Goal: Find specific page/section: Find specific page/section

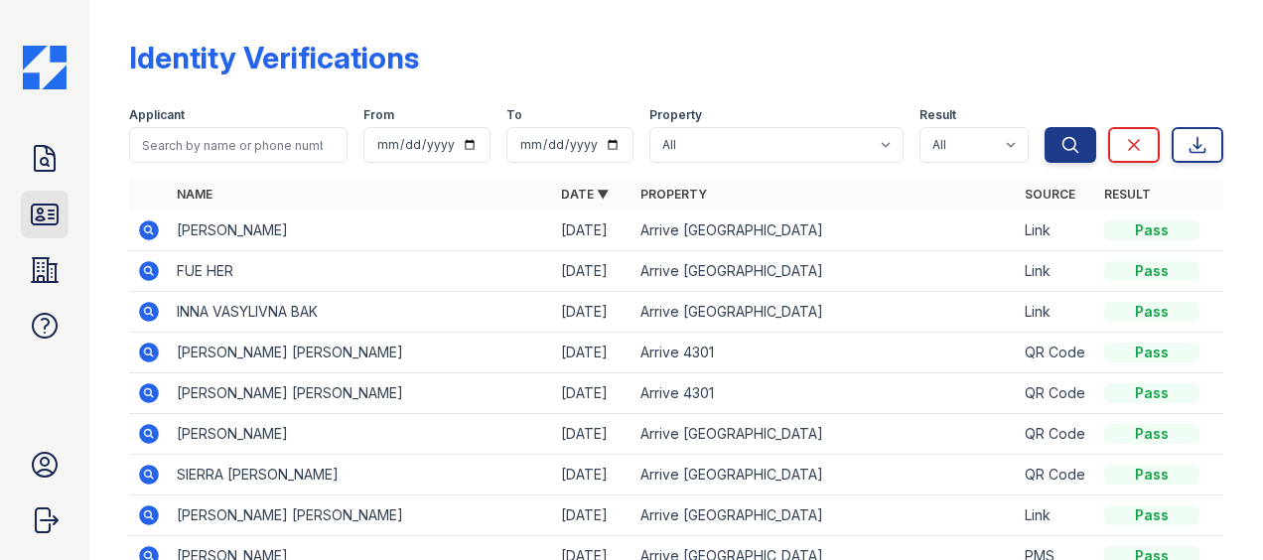
click at [63, 214] on link "ID Verifications" at bounding box center [45, 215] width 48 height 48
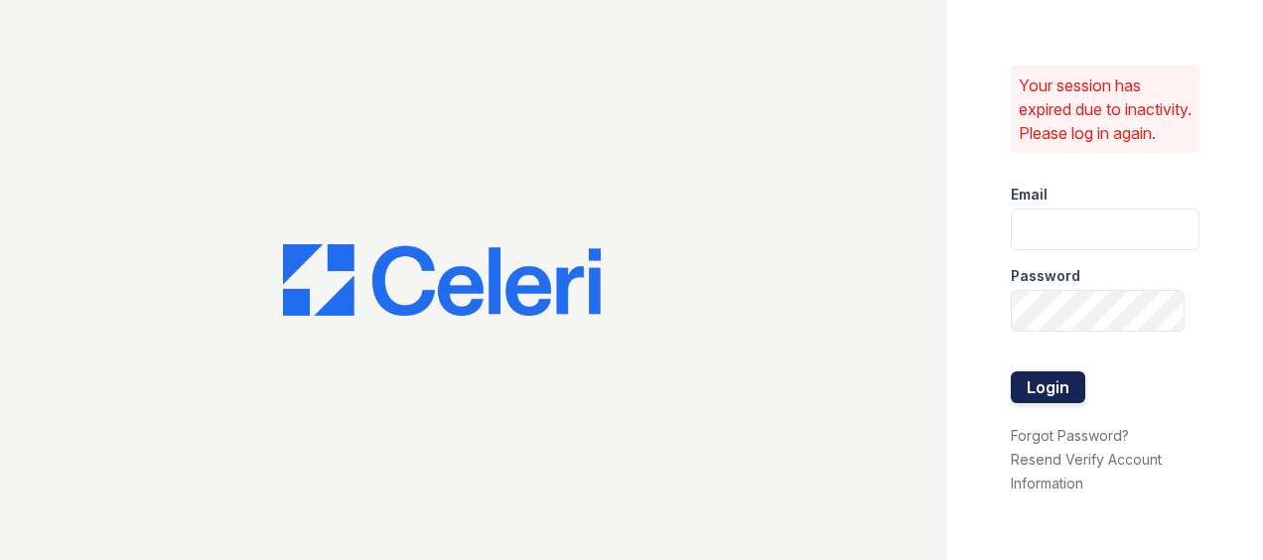
type input "Kschwartz@trinity-pm.com"
click at [1044, 403] on button "Login" at bounding box center [1048, 387] width 74 height 32
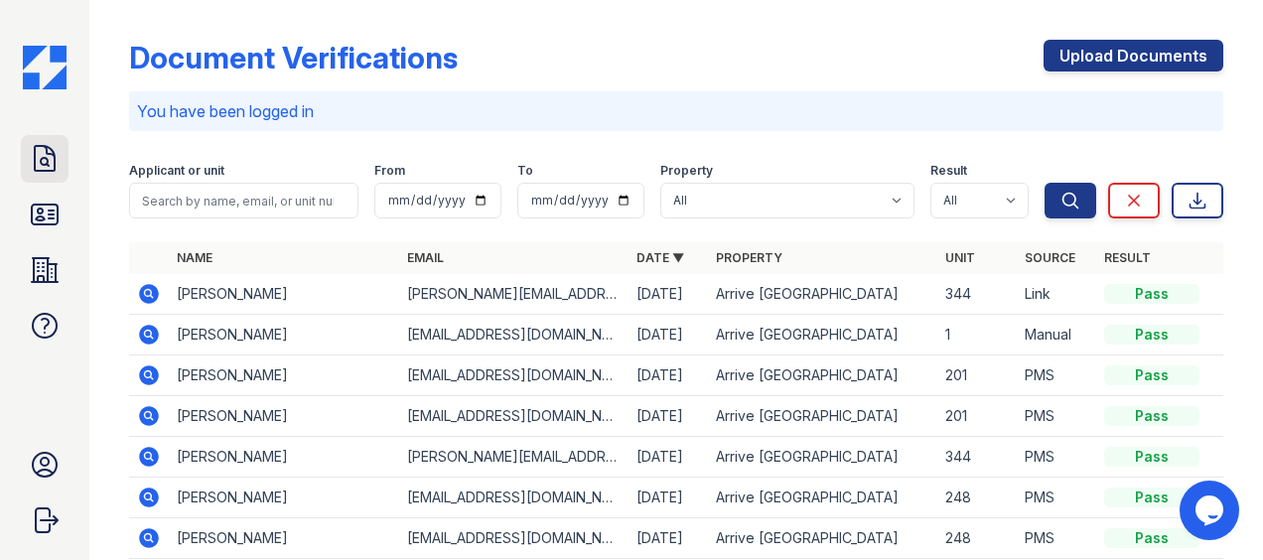
click at [51, 150] on icon at bounding box center [45, 158] width 20 height 25
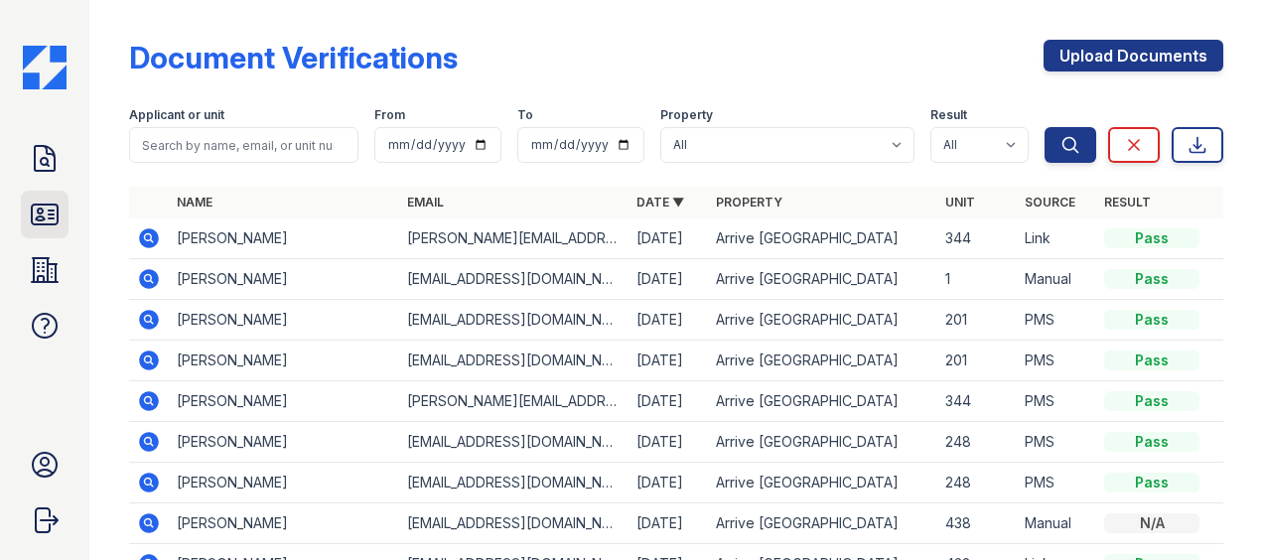
click at [41, 214] on icon at bounding box center [45, 215] width 32 height 32
